Goal: Task Accomplishment & Management: Manage account settings

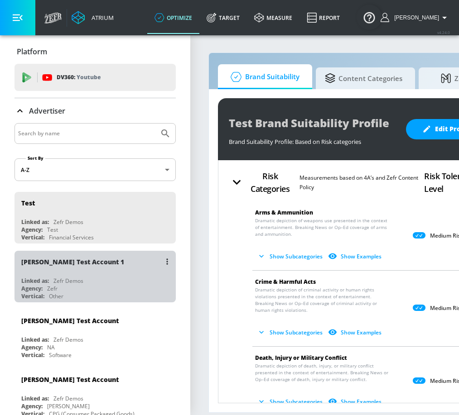
click at [63, 275] on div "[PERSON_NAME] Test Account 1 Linked as: Zefr Demos Agency: Zefr Vertical: Other" at bounding box center [94, 277] width 161 height 52
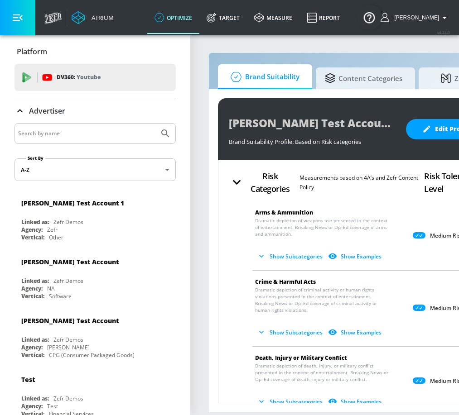
click at [21, 13] on icon "button" at bounding box center [18, 18] width 10 height 10
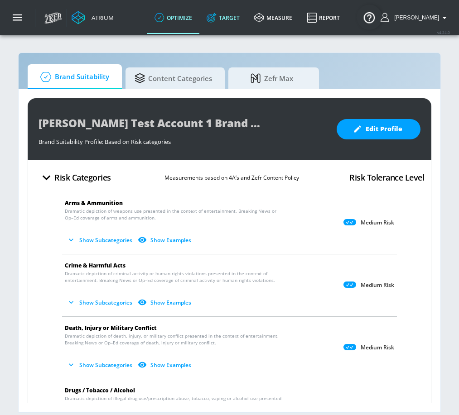
click at [230, 19] on link "Target" at bounding box center [223, 17] width 48 height 33
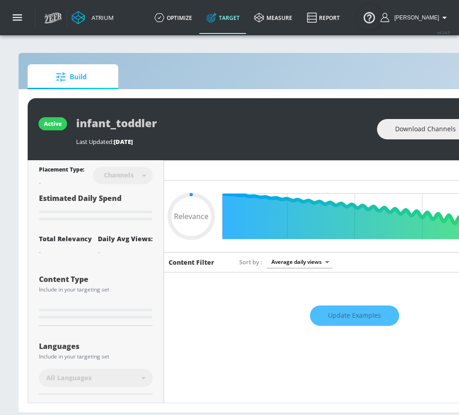
type input "0.6"
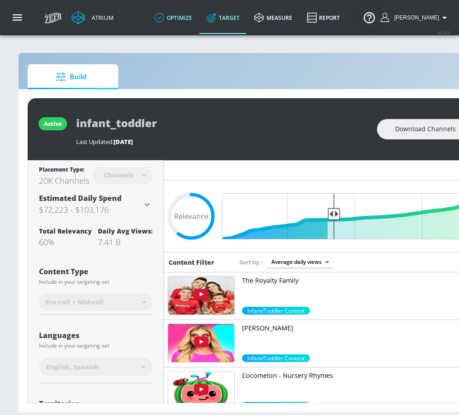
click at [187, 17] on link "optimize" at bounding box center [173, 17] width 52 height 33
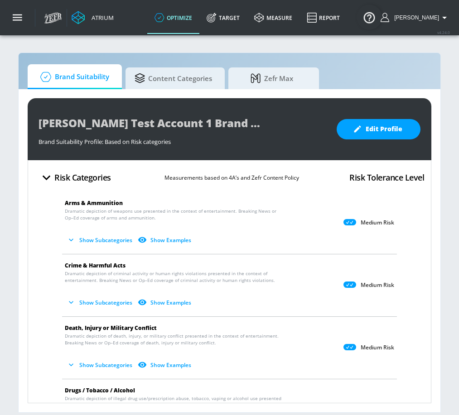
click at [183, 89] on div "Aracely Test Account 1 Brand Suitability Profile Brand Suitability Profile: Bas…" at bounding box center [230, 250] width 422 height 323
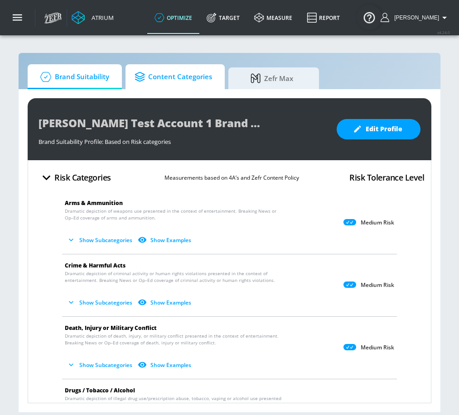
click at [185, 84] on span "Content Categories" at bounding box center [173, 77] width 77 height 22
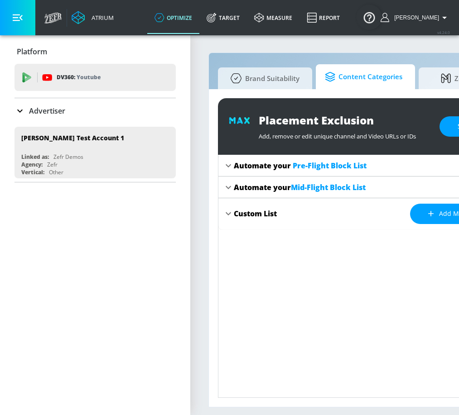
click at [362, 77] on span "Content Categories" at bounding box center [363, 77] width 77 height 22
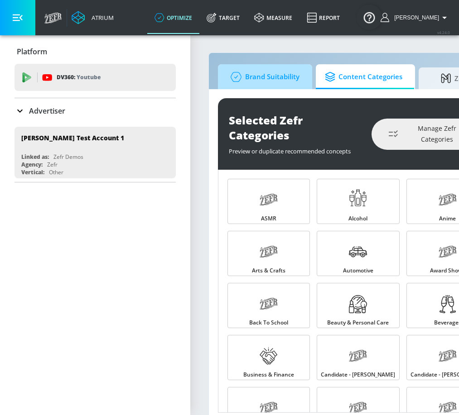
click at [274, 76] on span "Brand Suitability" at bounding box center [263, 77] width 72 height 22
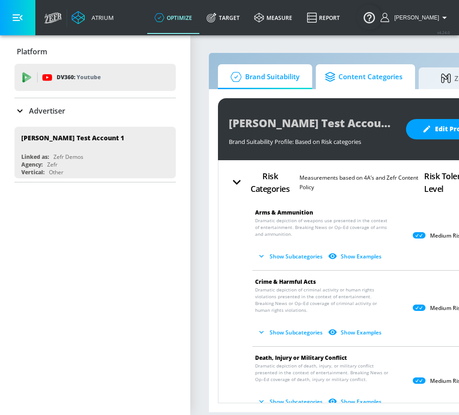
click at [385, 72] on span "Content Categories" at bounding box center [363, 77] width 77 height 22
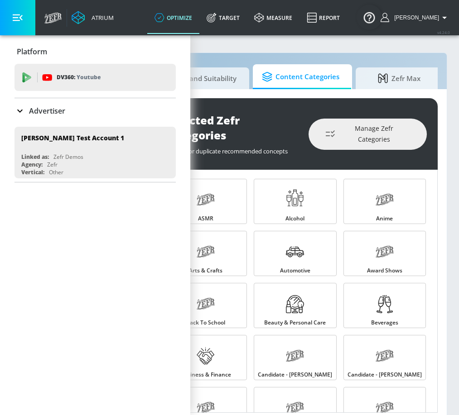
scroll to position [0, 69]
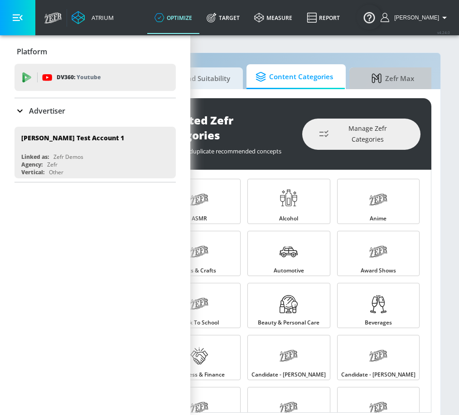
click at [385, 72] on span "Zefr Max" at bounding box center [392, 79] width 69 height 22
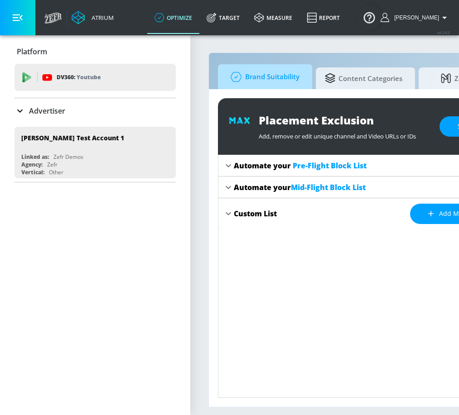
click at [266, 70] on span "Brand Suitability" at bounding box center [263, 77] width 72 height 22
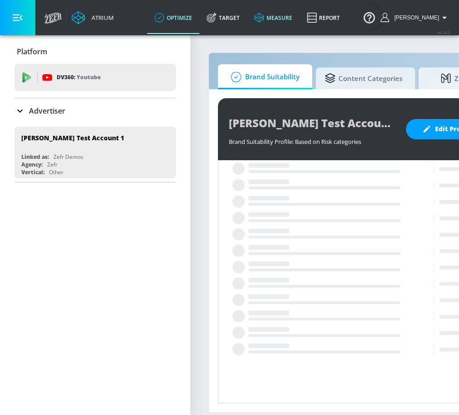
click at [277, 24] on link "measure" at bounding box center [273, 17] width 53 height 33
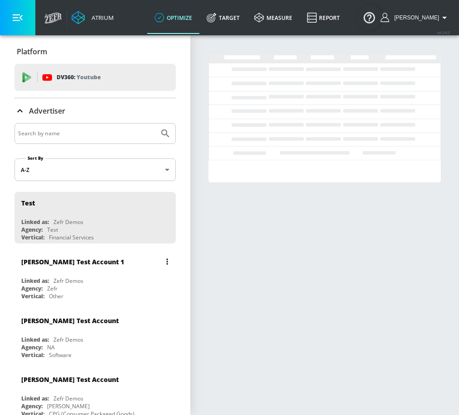
click at [102, 270] on div "[PERSON_NAME] Test Account 1" at bounding box center [97, 262] width 152 height 22
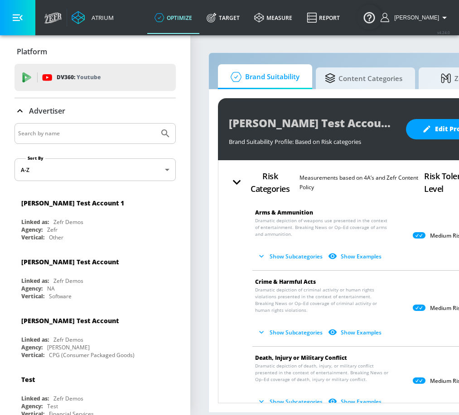
click at [8, 24] on button "button" at bounding box center [17, 17] width 35 height 35
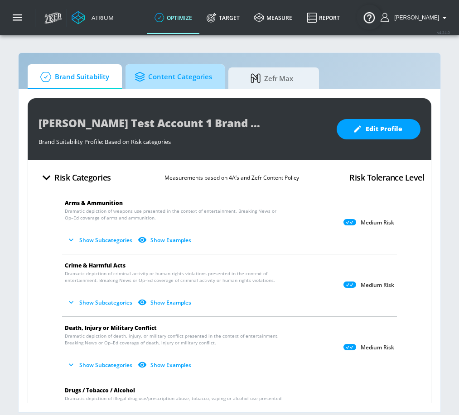
click at [188, 86] on span "Content Categories" at bounding box center [173, 77] width 77 height 22
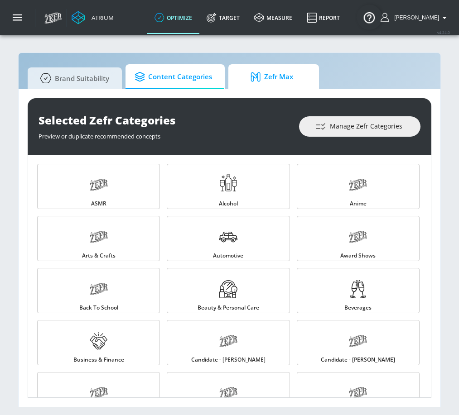
click at [275, 80] on span "Zefr Max" at bounding box center [271, 77] width 69 height 22
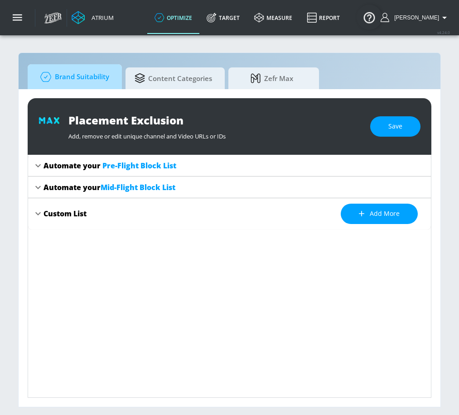
click at [82, 78] on span "Brand Suitability" at bounding box center [73, 77] width 72 height 22
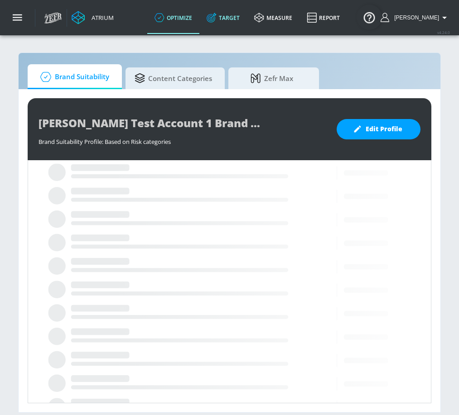
click at [236, 16] on link "Target" at bounding box center [223, 17] width 48 height 33
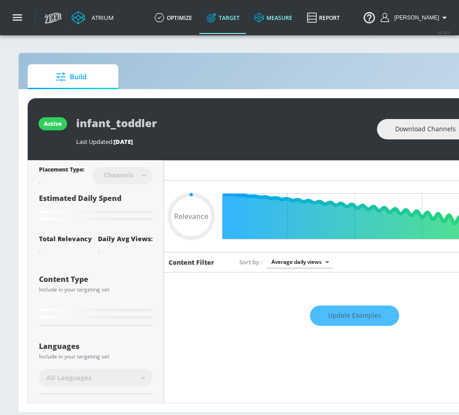
click at [281, 22] on link "measure" at bounding box center [273, 17] width 53 height 33
type input "0.6"
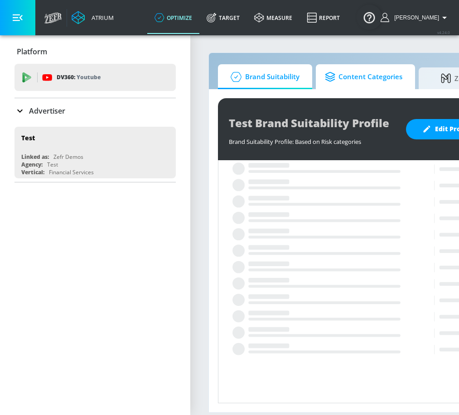
click at [332, 84] on span "Content Categories" at bounding box center [363, 77] width 77 height 22
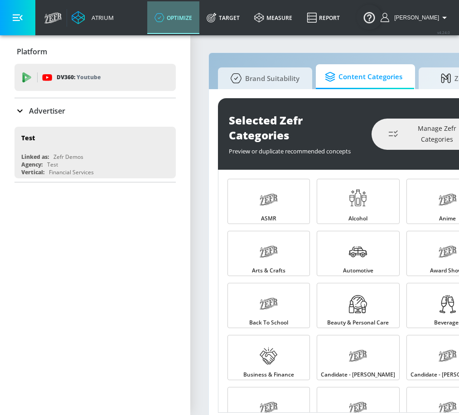
click at [181, 19] on link "optimize" at bounding box center [173, 17] width 52 height 33
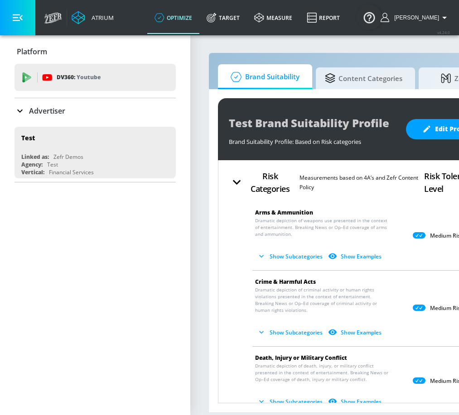
click at [22, 21] on icon "button" at bounding box center [18, 18] width 10 height 10
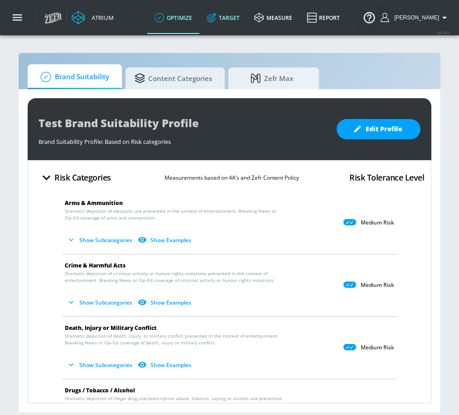
click at [241, 25] on link "Target" at bounding box center [223, 17] width 48 height 33
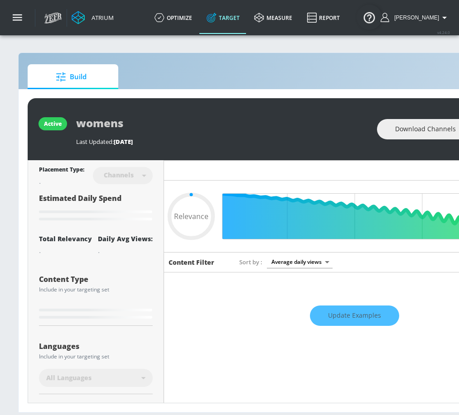
type input "0.6"
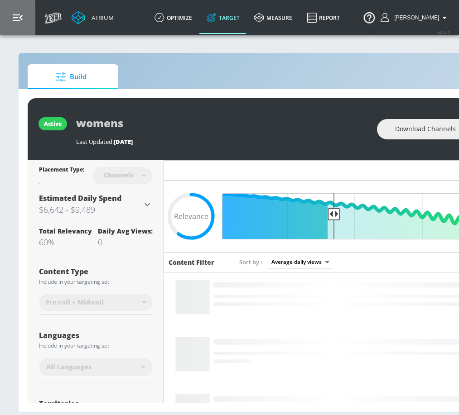
click at [18, 22] on icon "button" at bounding box center [18, 18] width 10 height 10
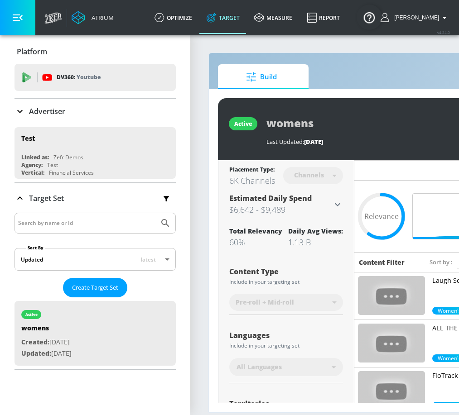
click at [100, 17] on div "Atrium" at bounding box center [101, 18] width 26 height 8
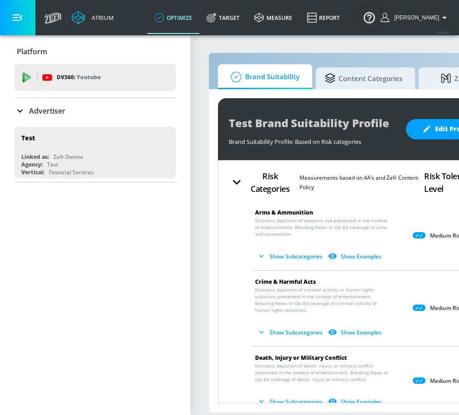
click at [20, 111] on icon at bounding box center [19, 111] width 11 height 11
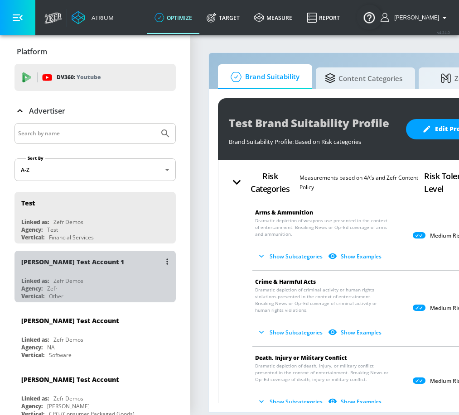
click at [87, 296] on div "Vertical: Other" at bounding box center [97, 297] width 152 height 8
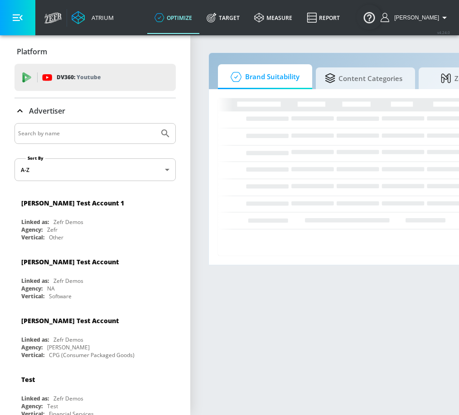
click at [22, 106] on icon at bounding box center [19, 111] width 11 height 11
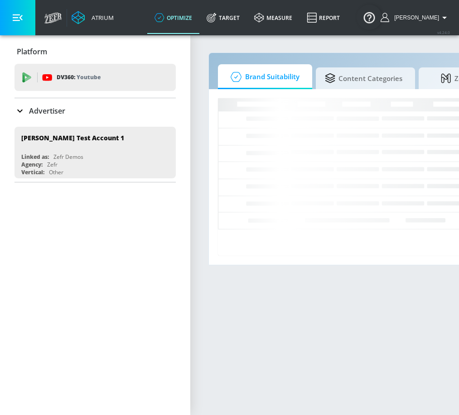
click at [16, 108] on icon at bounding box center [19, 111] width 11 height 11
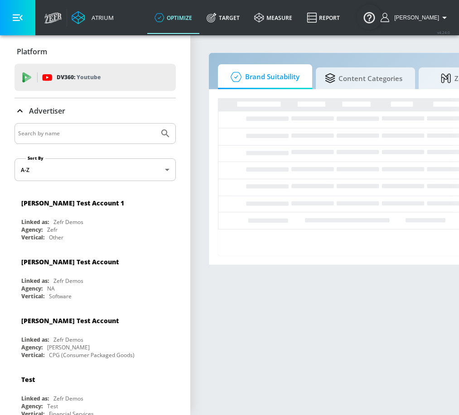
click at [19, 107] on icon at bounding box center [19, 111] width 11 height 11
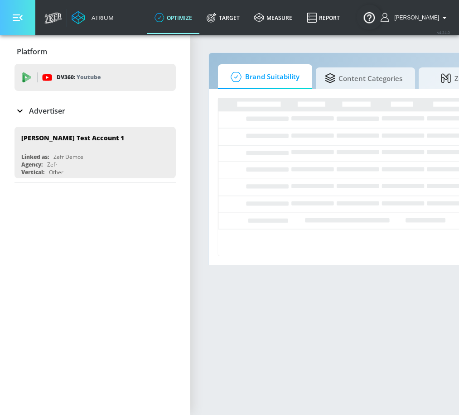
click at [18, 24] on button "button" at bounding box center [17, 17] width 35 height 35
